Goal: Find specific fact

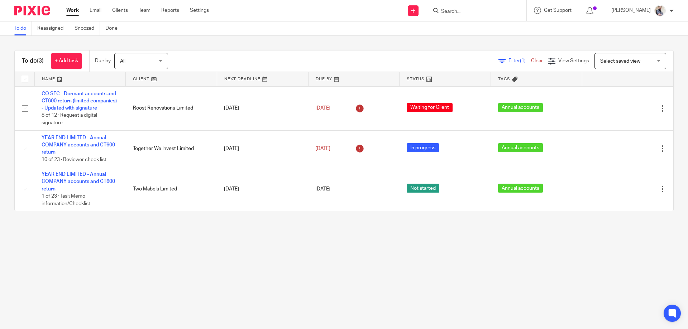
click at [490, 14] on input "Search" at bounding box center [472, 12] width 65 height 6
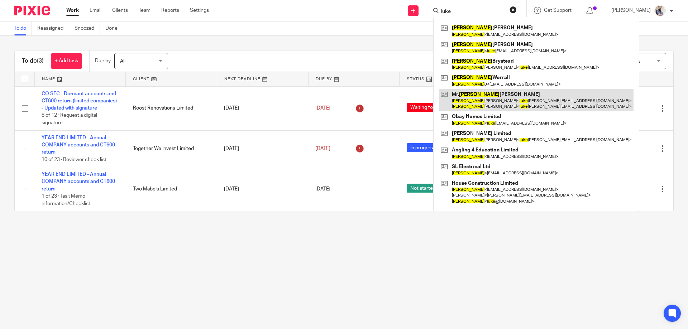
type input "luke"
click at [499, 103] on link at bounding box center [536, 100] width 195 height 22
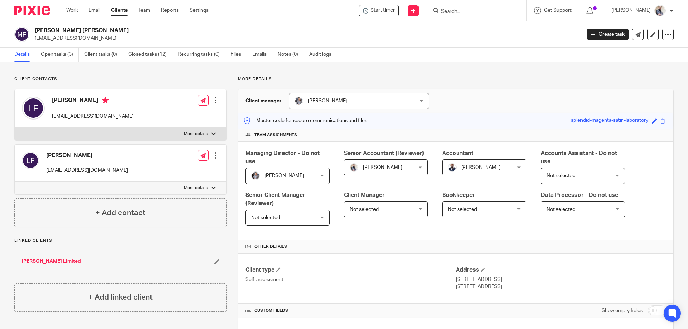
drag, startPoint x: 102, startPoint y: 39, endPoint x: 33, endPoint y: 42, distance: 68.9
click at [33, 42] on div "[PERSON_NAME] [PERSON_NAME] [EMAIL_ADDRESS][DOMAIN_NAME] Create task Update fro…" at bounding box center [344, 35] width 688 height 26
copy p "[EMAIL_ADDRESS][DOMAIN_NAME]"
